Goal: Task Accomplishment & Management: Complete application form

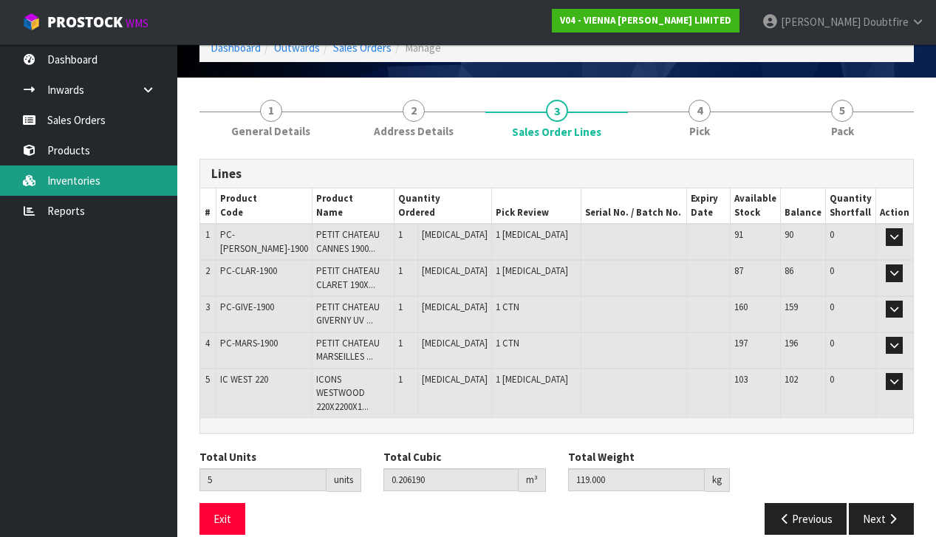
scroll to position [74, 0]
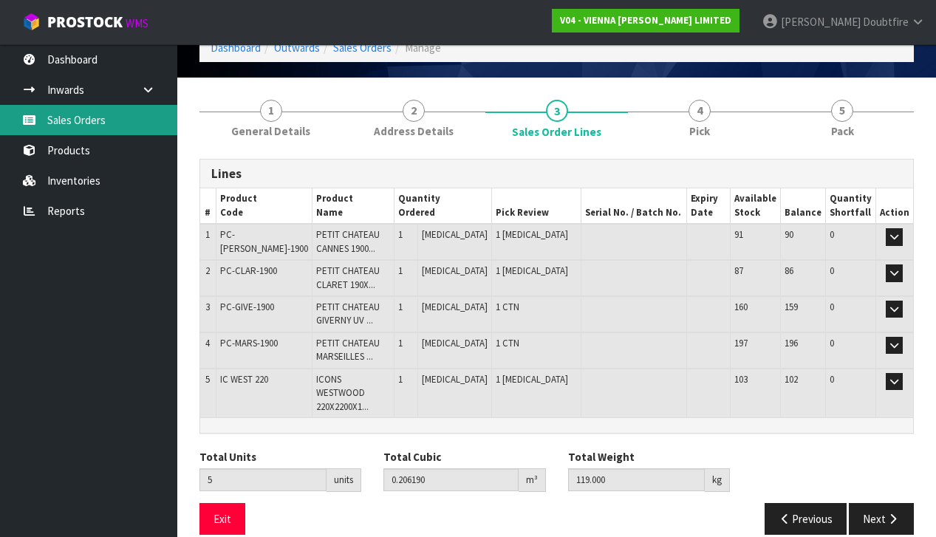
click at [79, 122] on link "Sales Orders" at bounding box center [88, 120] width 177 height 30
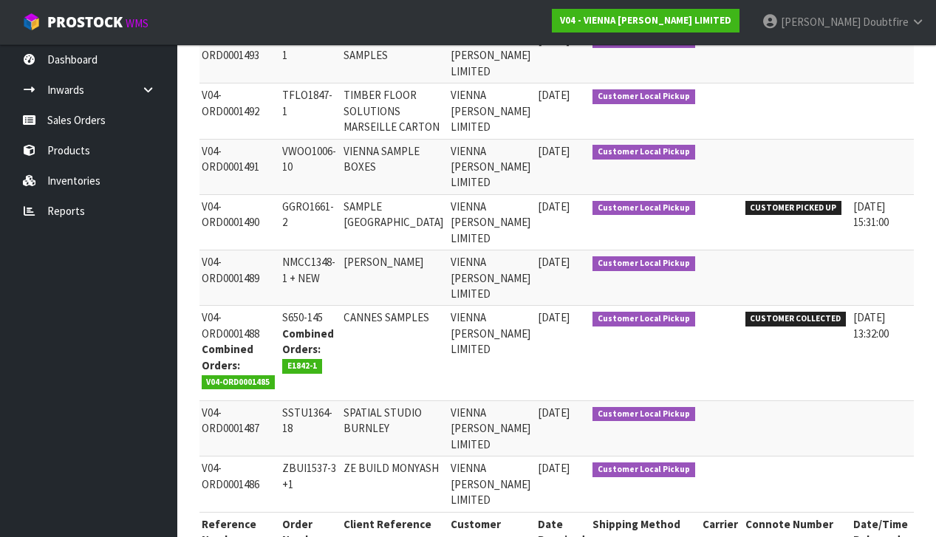
scroll to position [0, 92]
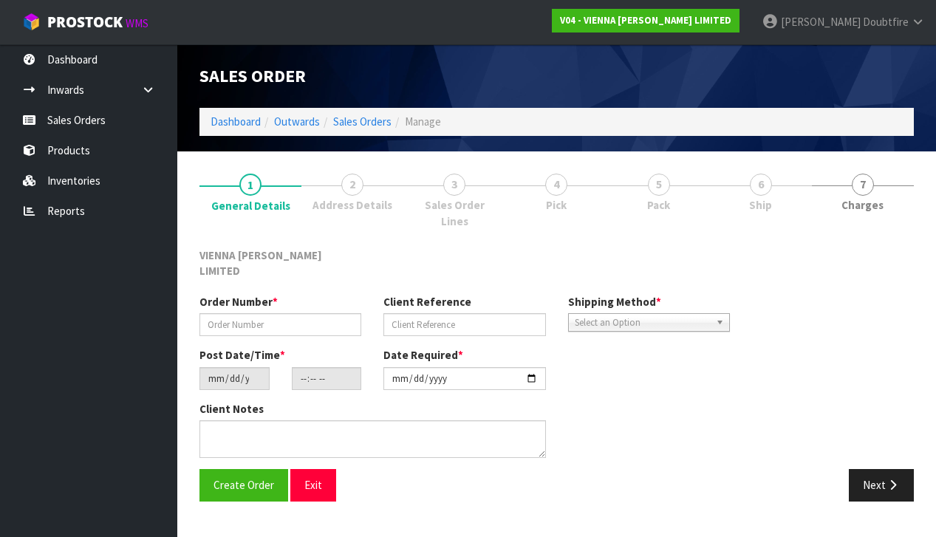
scroll to position [1, 0]
type input "NMCC1348-1 + NEW"
type input "[PERSON_NAME]"
type input "[DATE]"
type input "11:08:00.000"
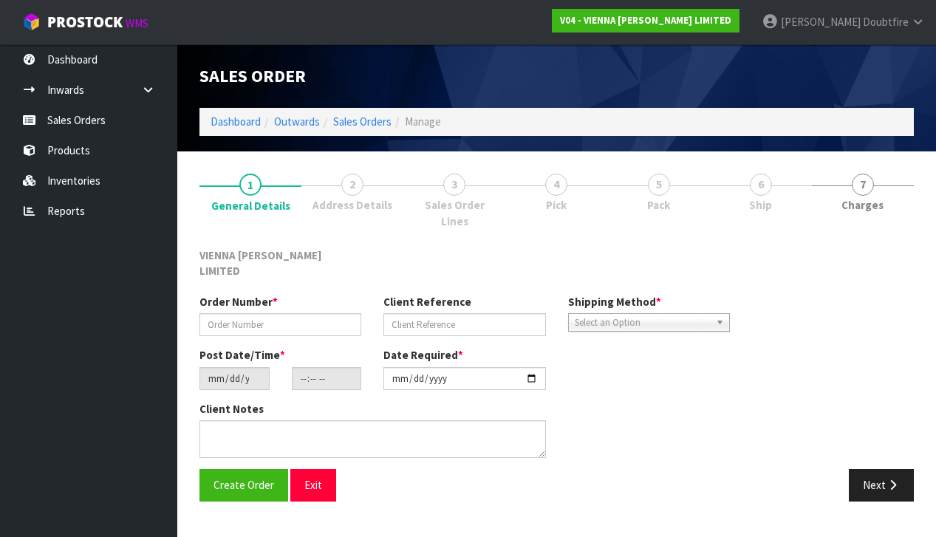
type input "[DATE]"
type textarea "[PERSON_NAME]"
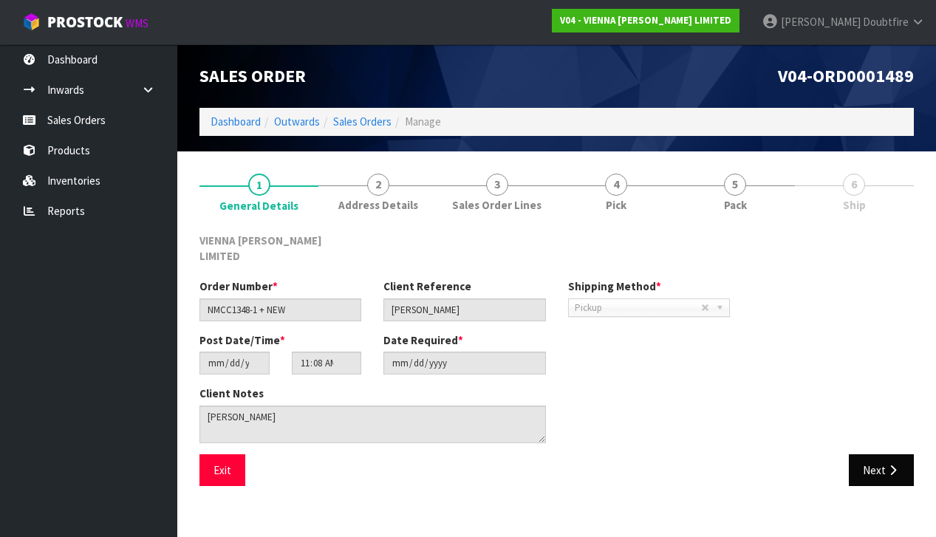
click at [873, 454] on button "Next" at bounding box center [881, 470] width 65 height 32
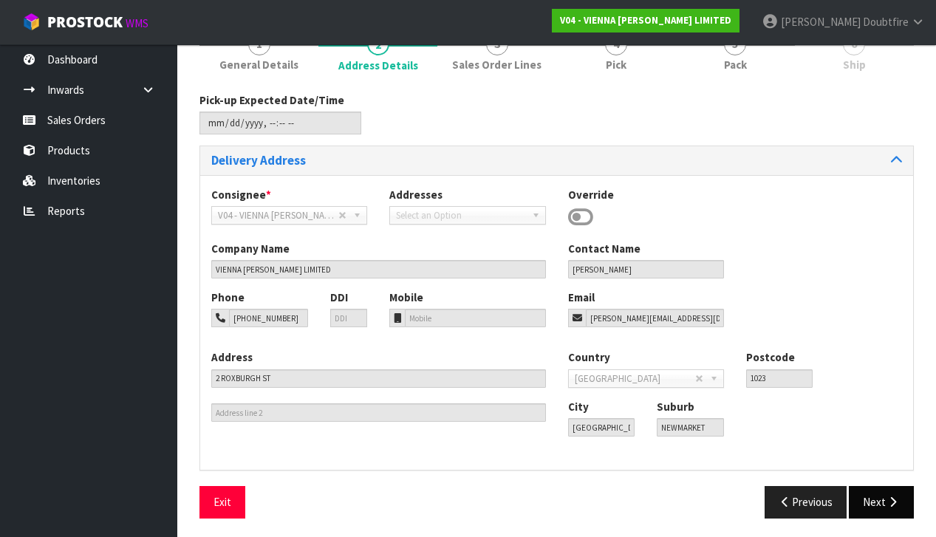
scroll to position [139, 0]
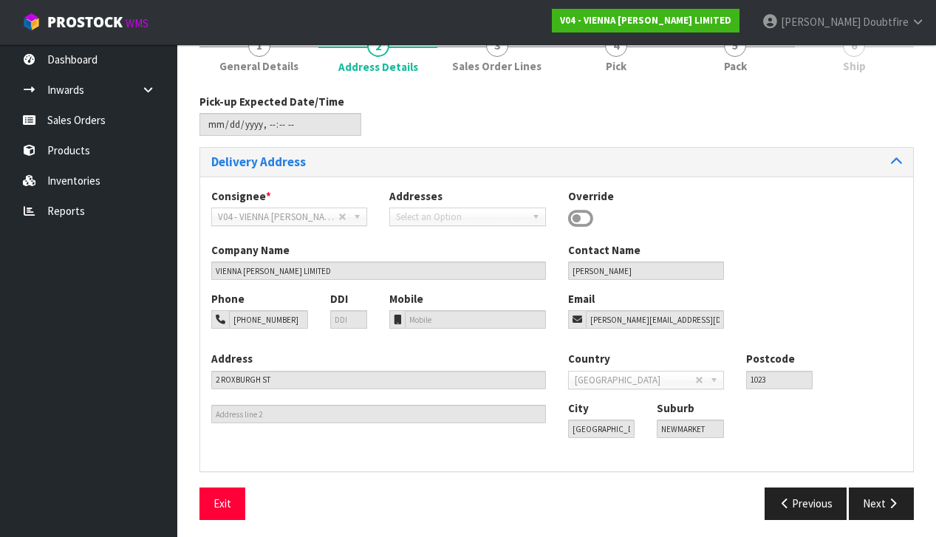
drag, startPoint x: 903, startPoint y: 494, endPoint x: 821, endPoint y: 479, distance: 82.7
click at [903, 494] on button "Next" at bounding box center [881, 504] width 65 height 32
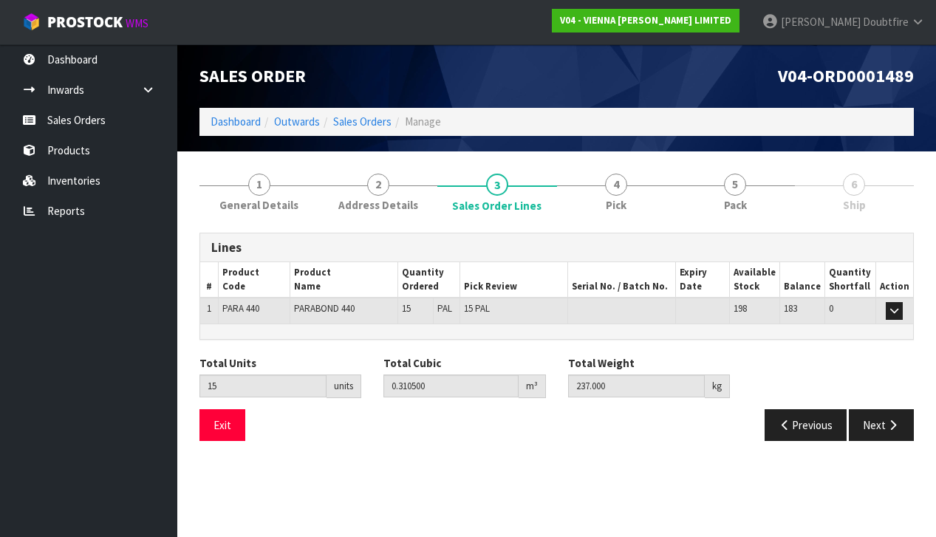
scroll to position [0, 0]
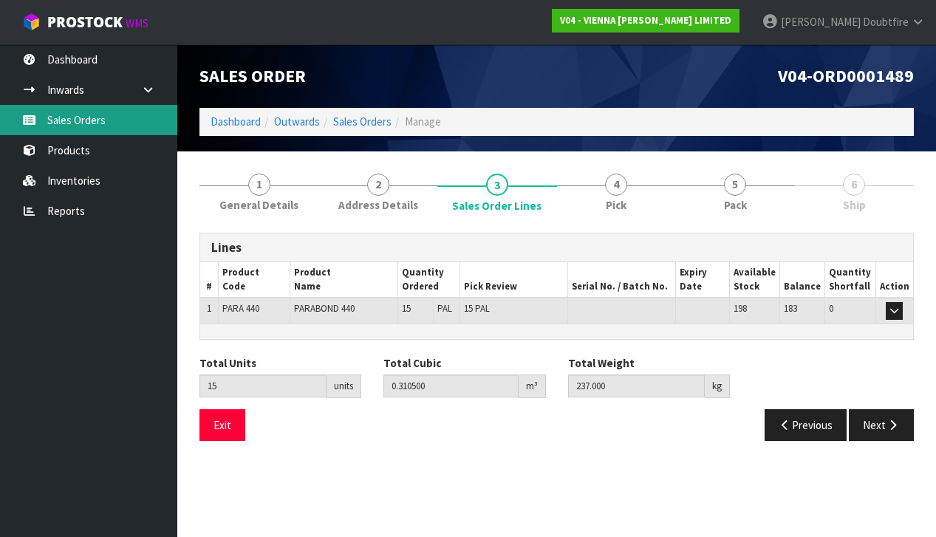
click at [85, 120] on link "Sales Orders" at bounding box center [88, 120] width 177 height 30
